Goal: Task Accomplishment & Management: Use online tool/utility

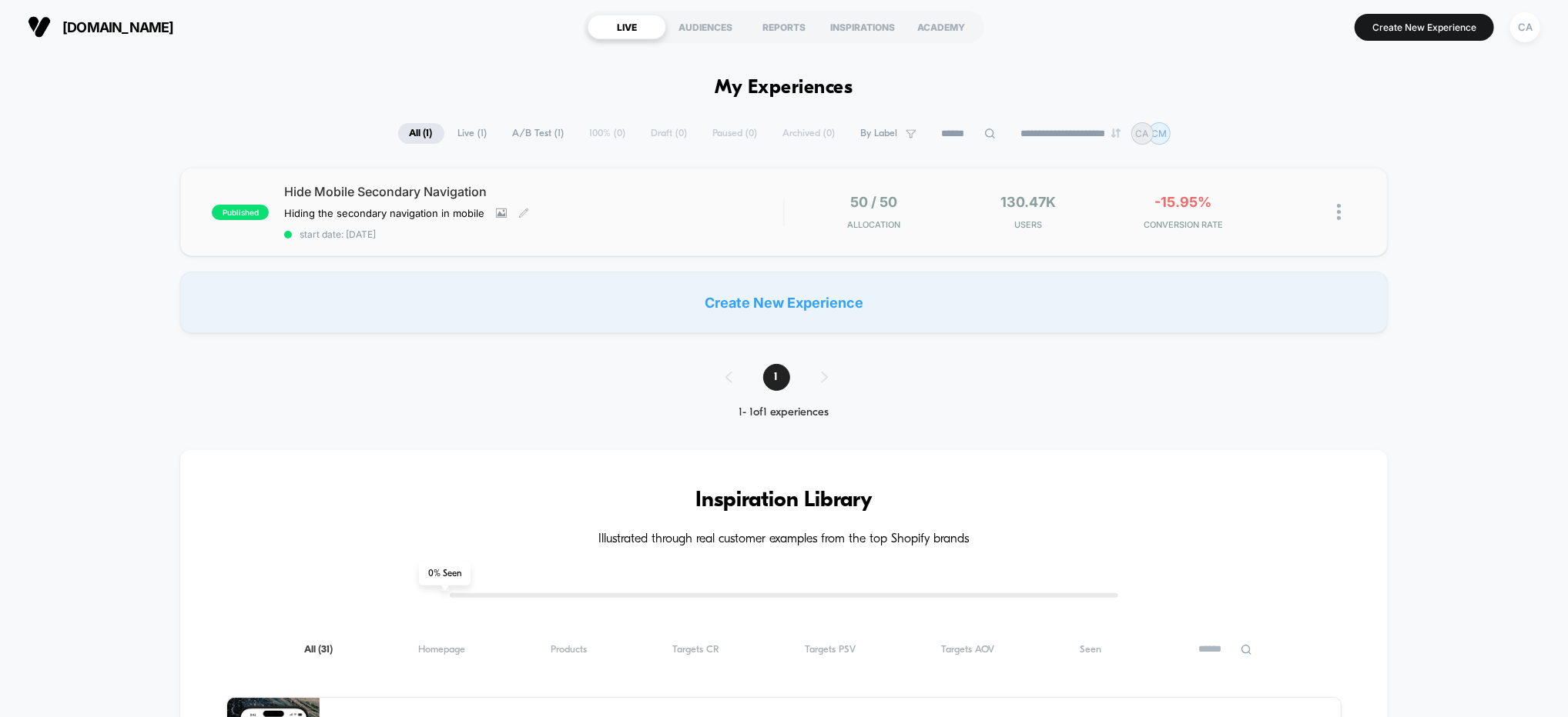
click at [670, 209] on div "Hide Mobile Secondary Navigation Hiding the secondary navigation in mobile Clic…" at bounding box center [533, 212] width 499 height 56
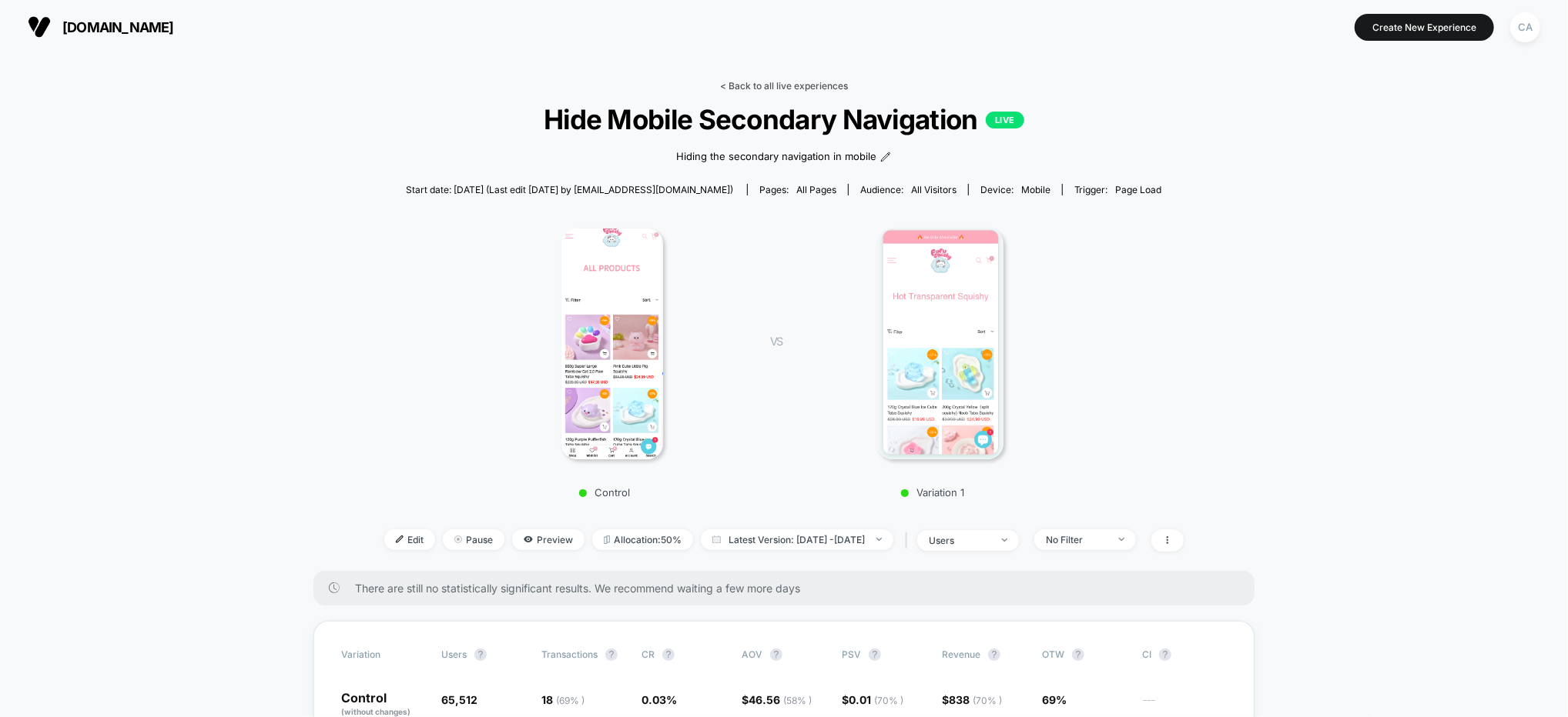
click at [805, 81] on link "< Back to all live experiences" at bounding box center [784, 85] width 128 height 12
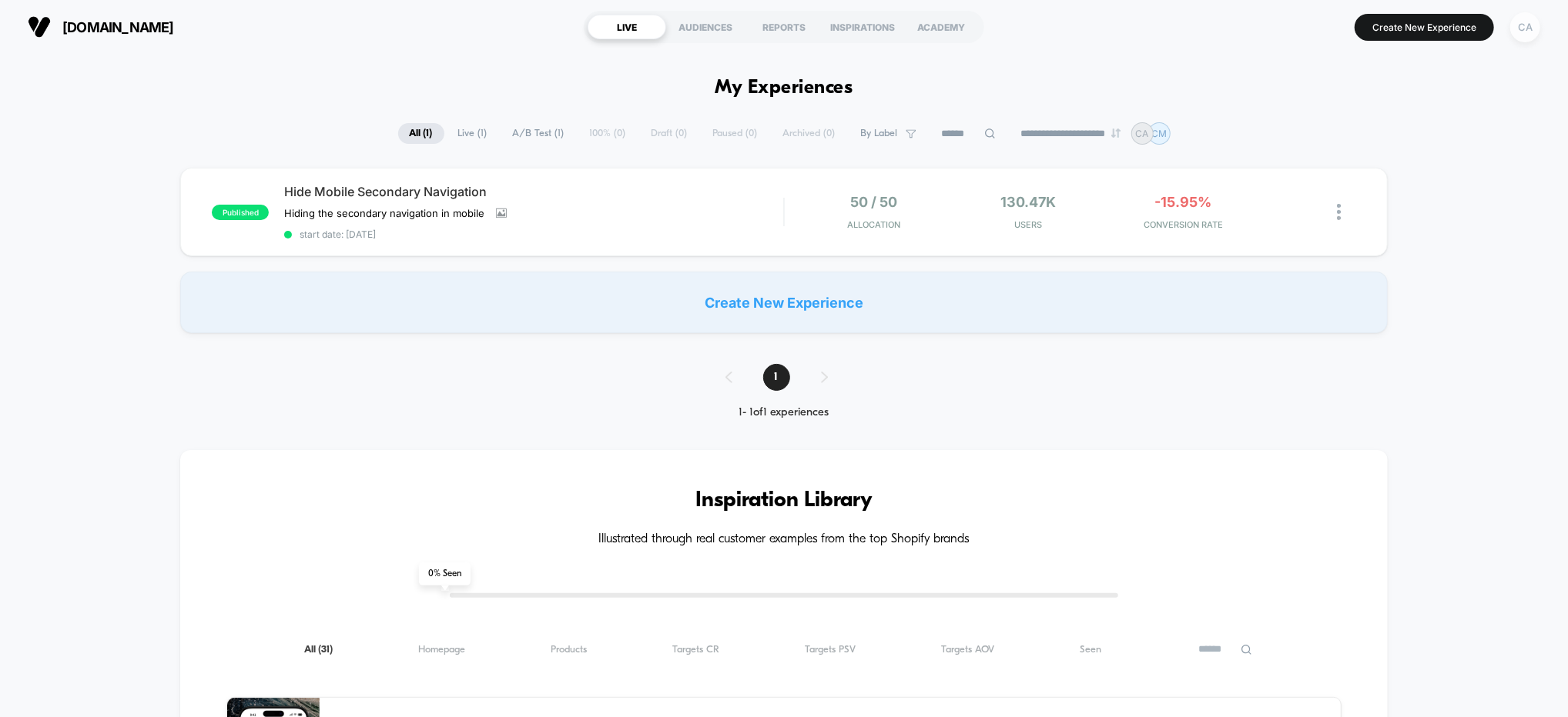
click at [1518, 25] on div "CA" at bounding box center [1525, 28] width 30 height 30
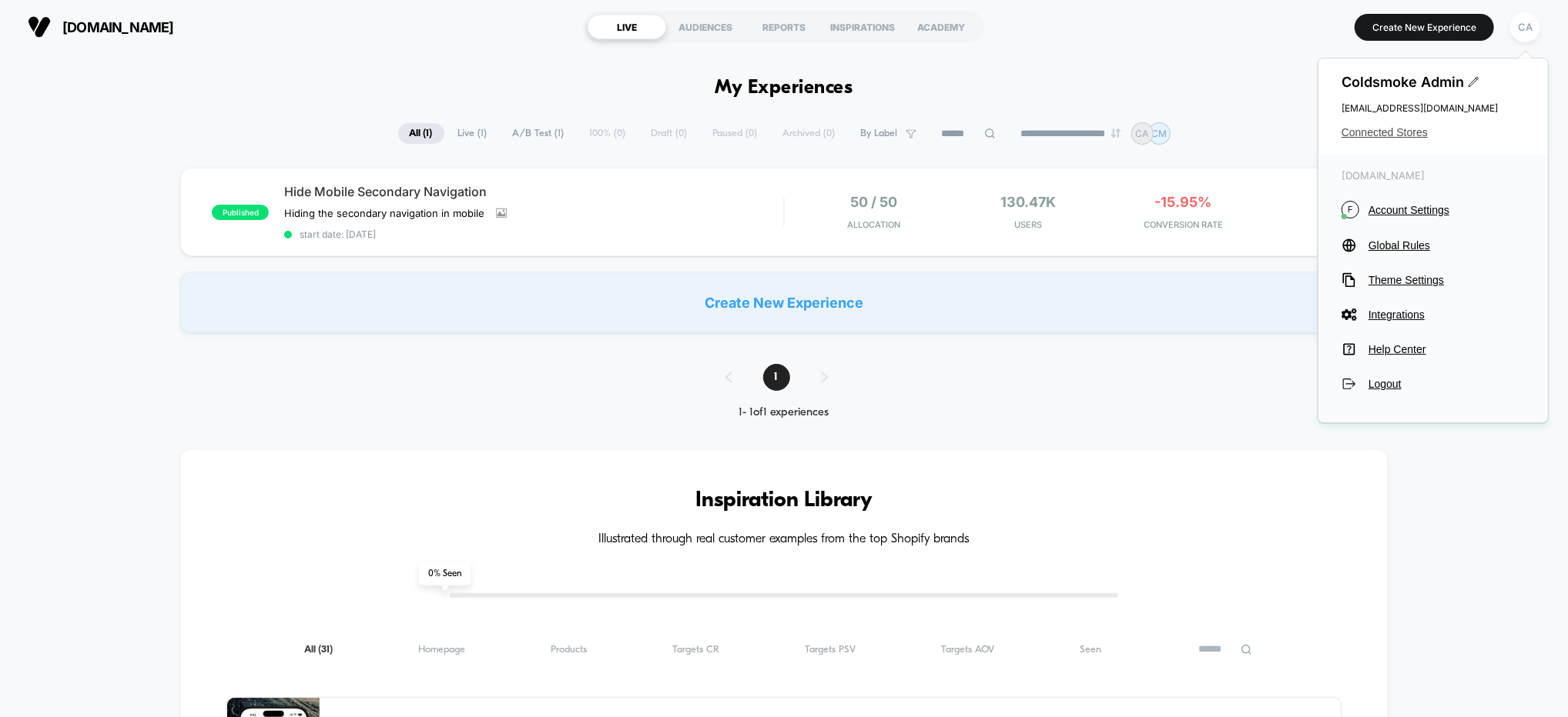
click at [1360, 134] on span "Connected Stores" at bounding box center [1433, 132] width 184 height 13
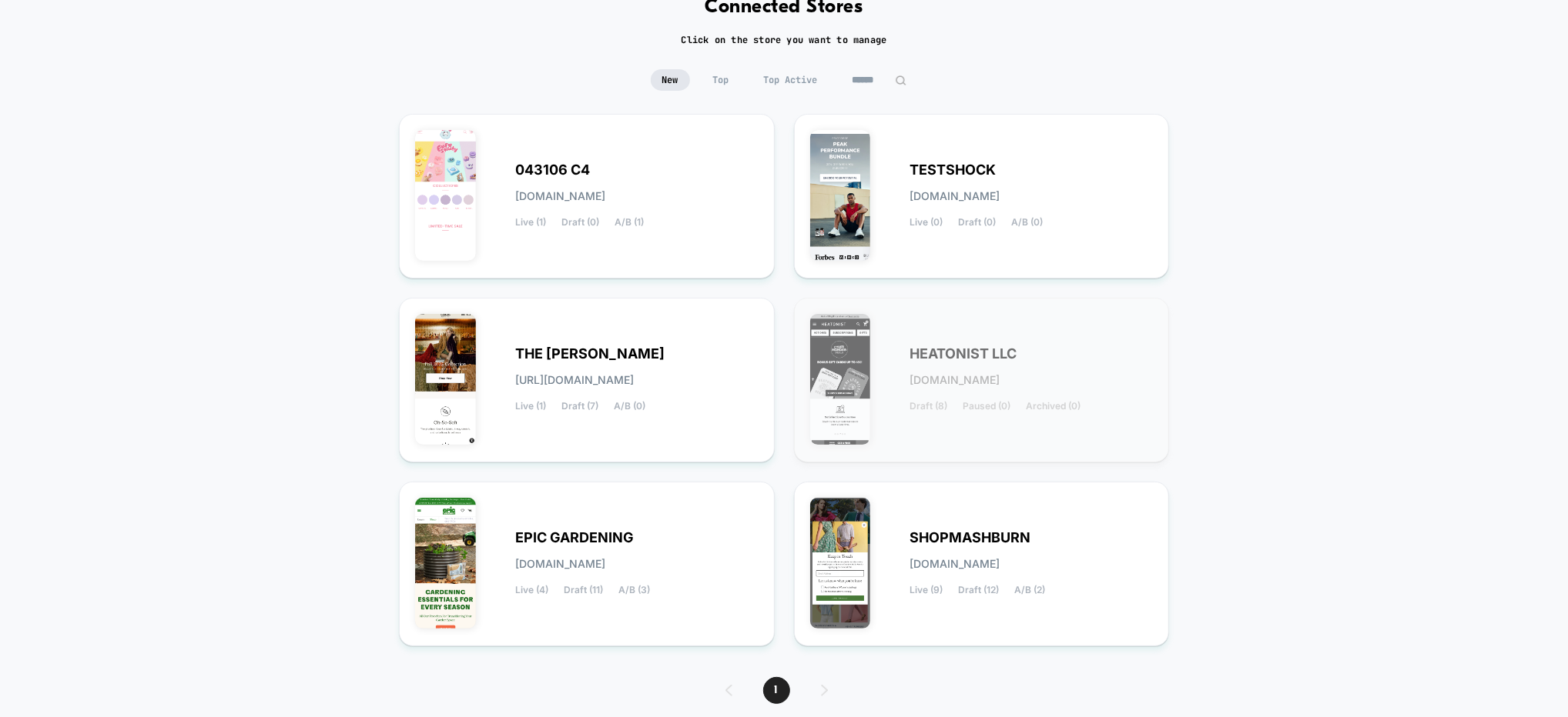
scroll to position [146, 0]
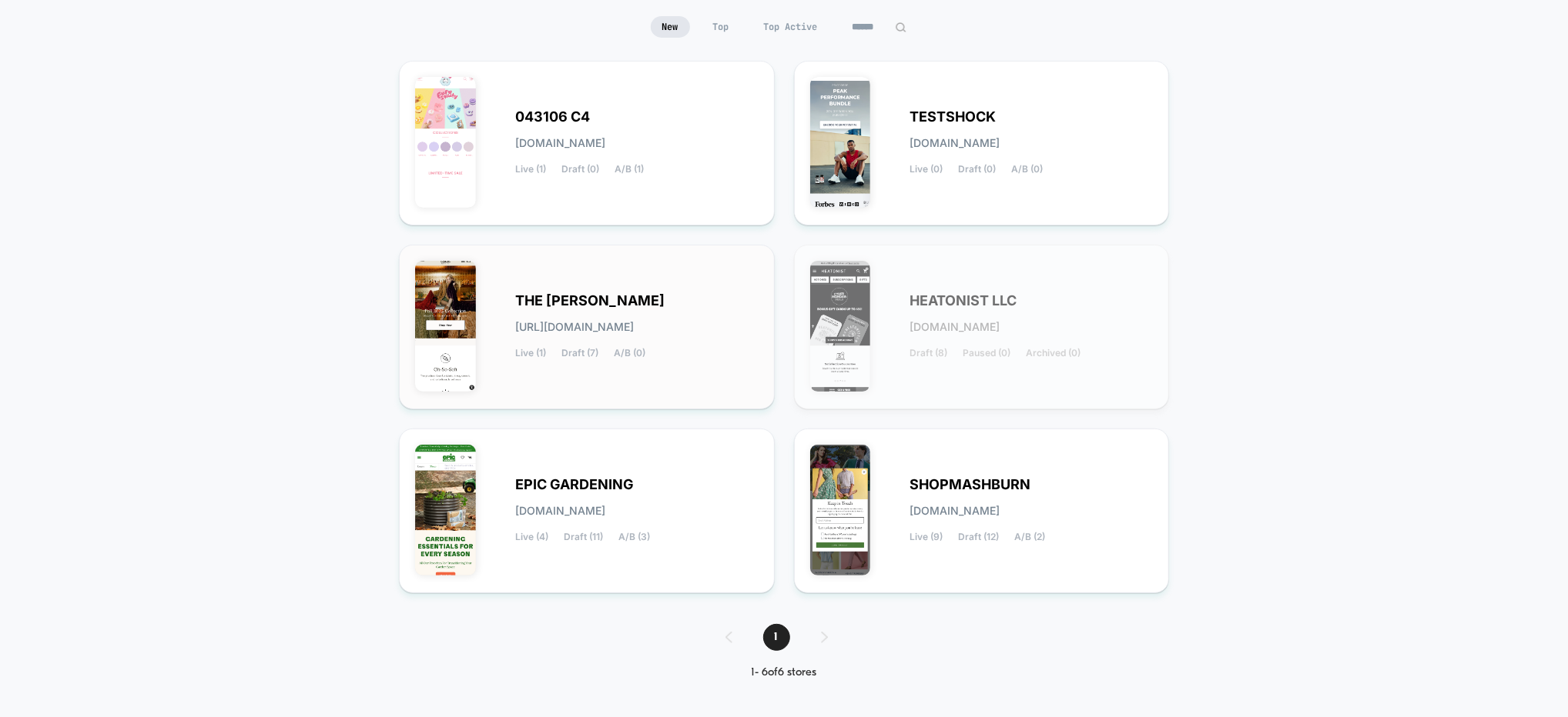
click at [723, 292] on div "THE [PERSON_NAME] [URL][DOMAIN_NAME] Live (1) Draft (7) A/B (0)" at bounding box center [587, 328] width 344 height 132
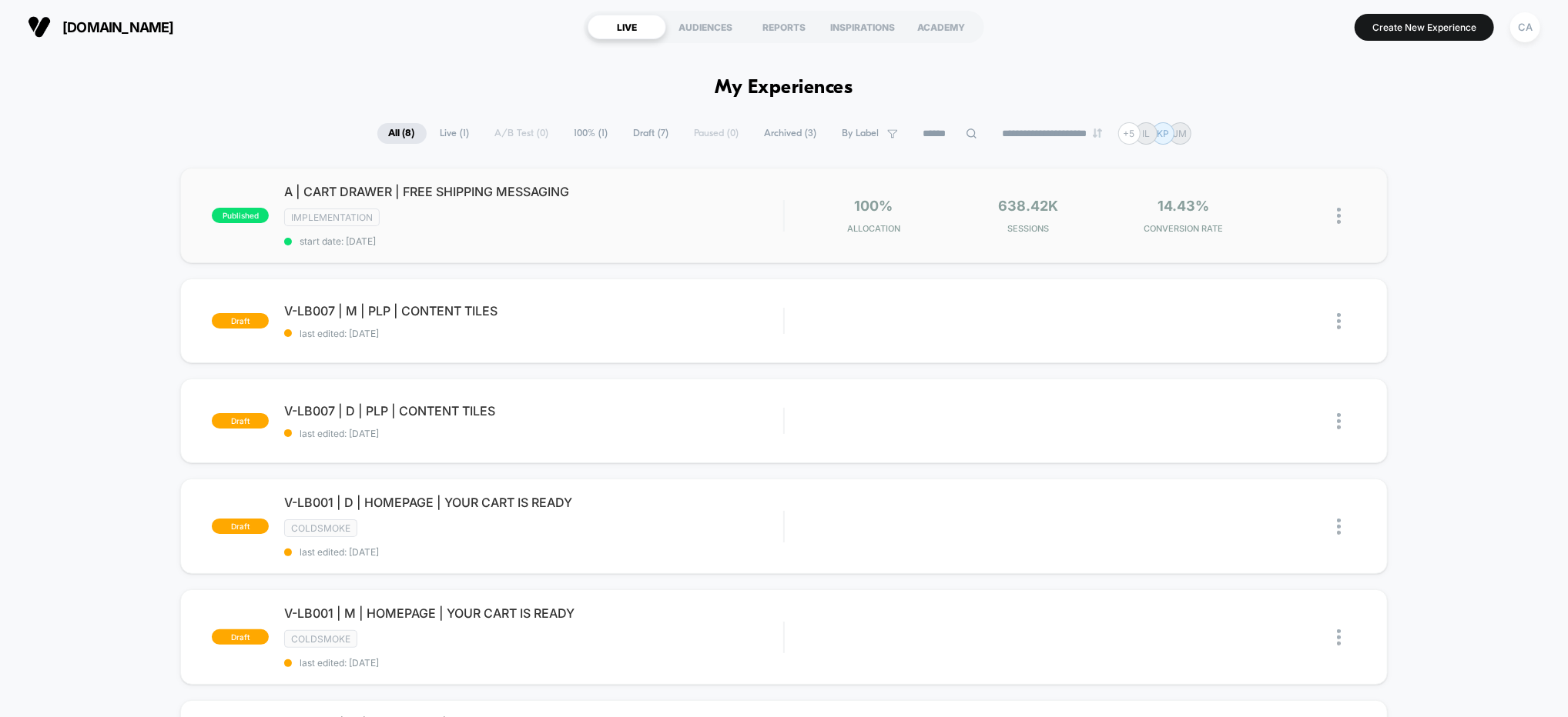
click at [690, 233] on div "A | CART DRAWER | FREE SHIPPING MESSAGING IMPLEMENTATION start date: [DATE]" at bounding box center [533, 216] width 499 height 64
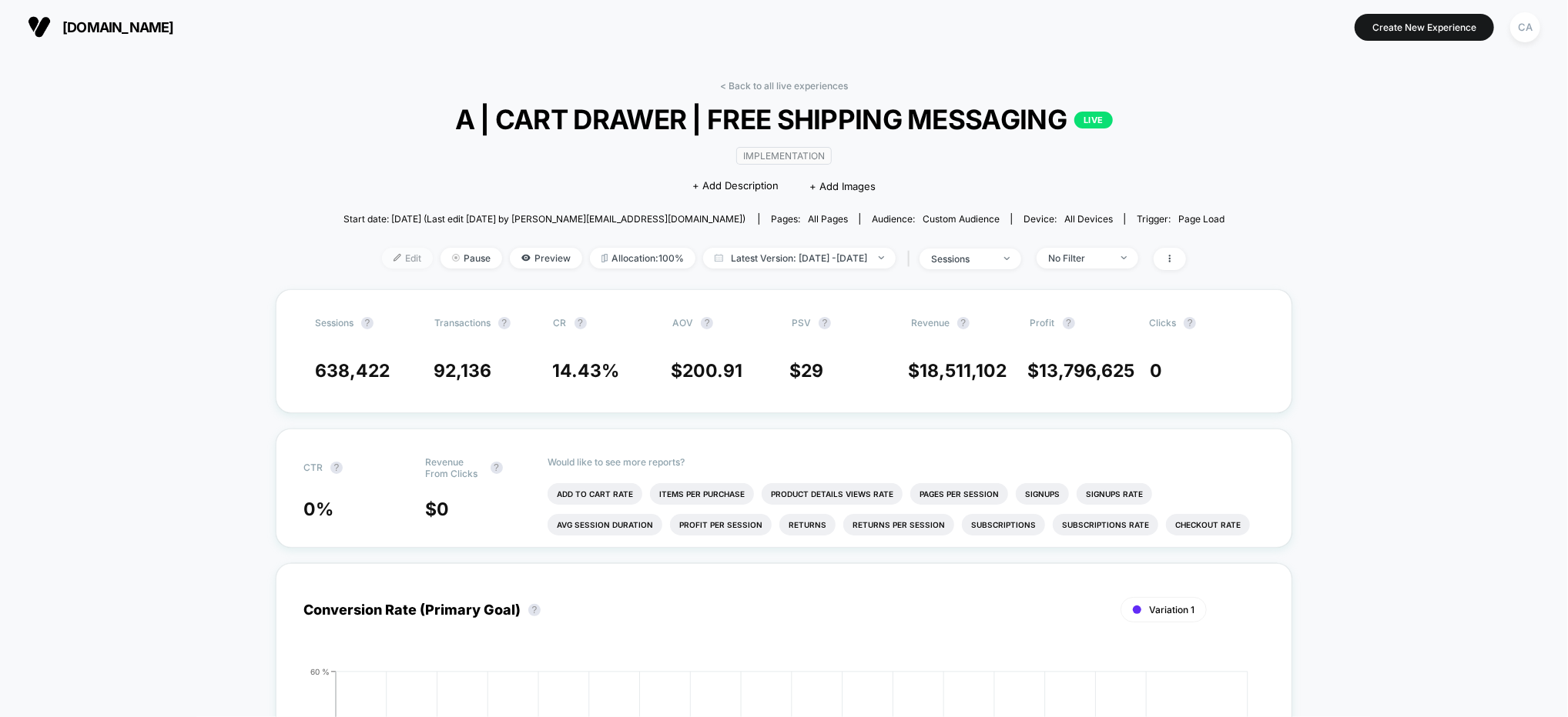
click at [390, 259] on span "Edit" at bounding box center [407, 258] width 51 height 21
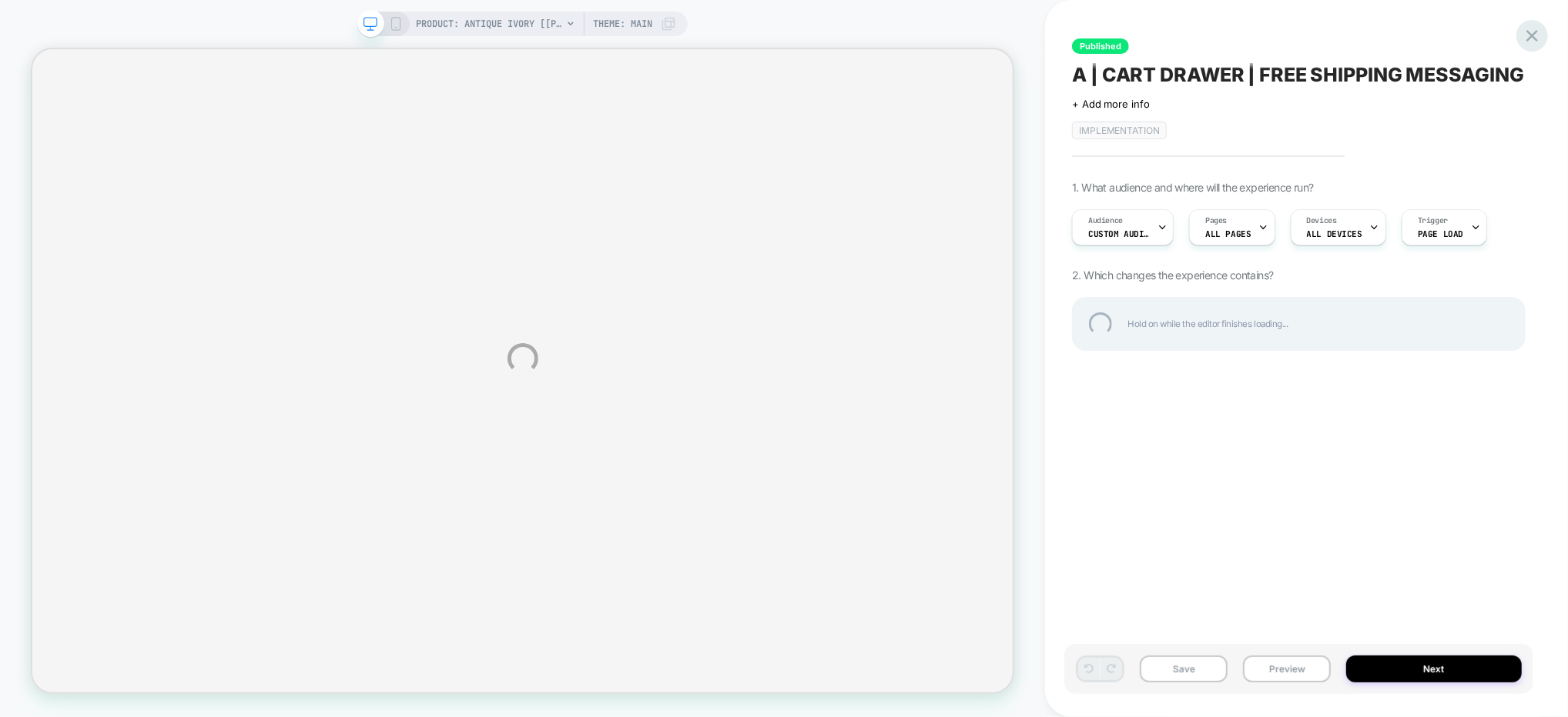
click at [1526, 36] on div at bounding box center [1531, 35] width 31 height 31
